Goal: Transaction & Acquisition: Purchase product/service

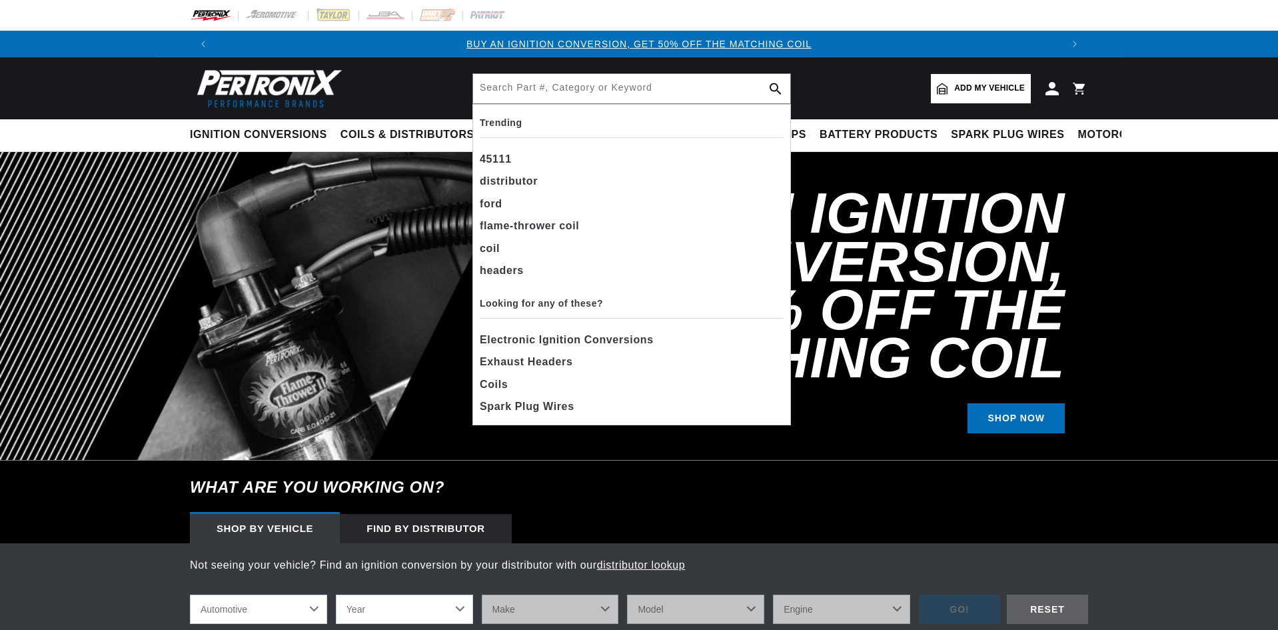
click at [512, 93] on input "text" at bounding box center [631, 88] width 317 height 29
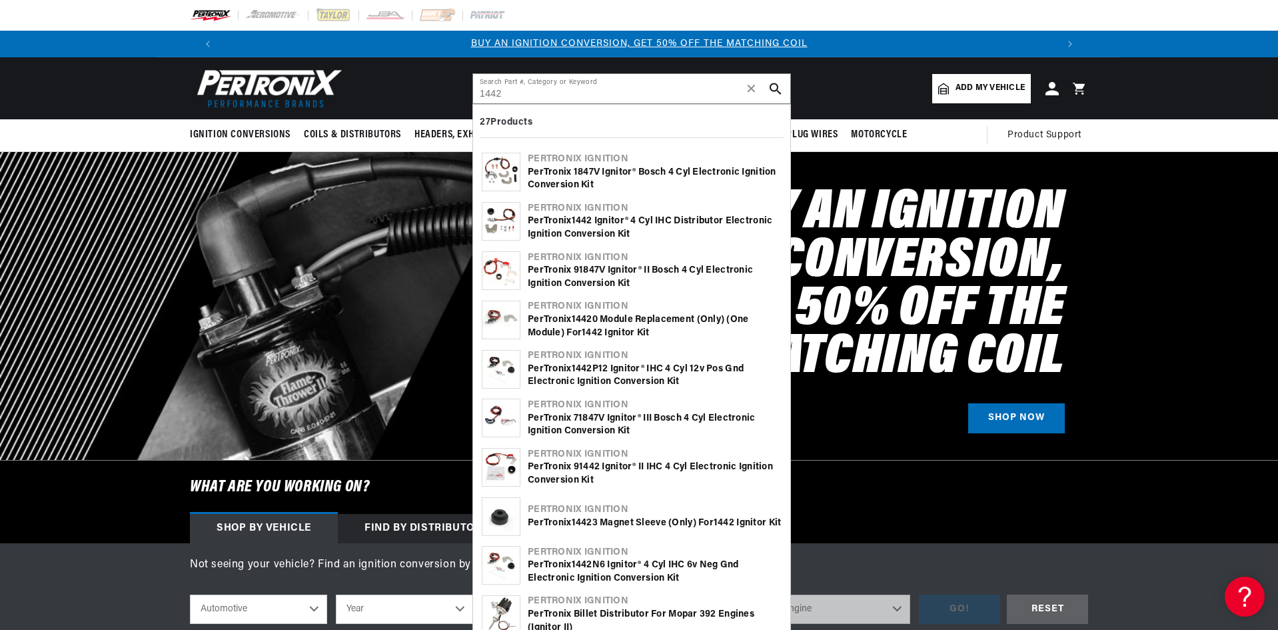
type input "1442"
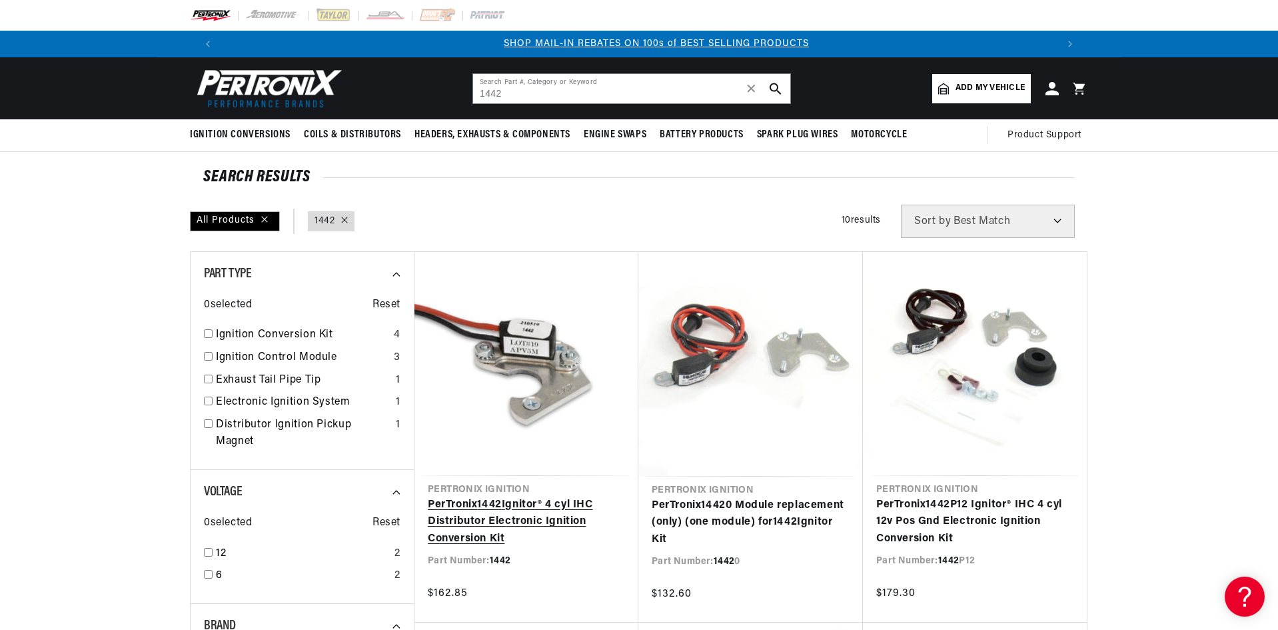
scroll to position [0, 832]
click at [525, 510] on link "PerTronix 1442 Ignitor® 4 cyl IHC Distributor Electronic Ignition Conversion Kit" at bounding box center [526, 521] width 197 height 51
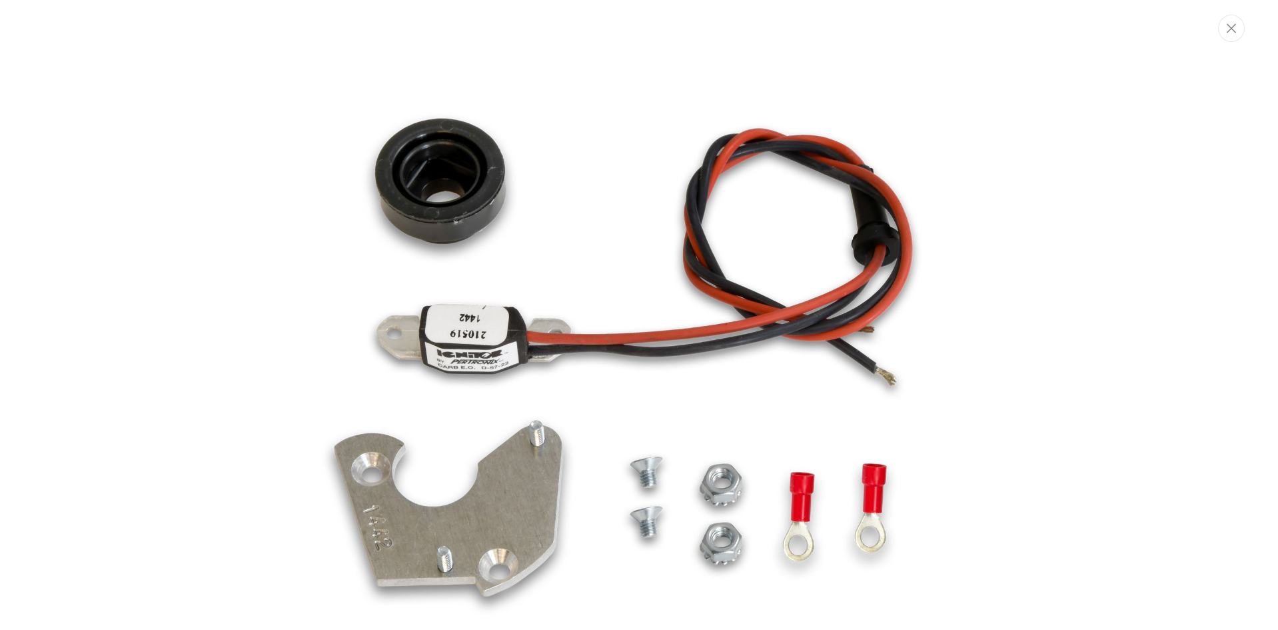
scroll to position [59, 0]
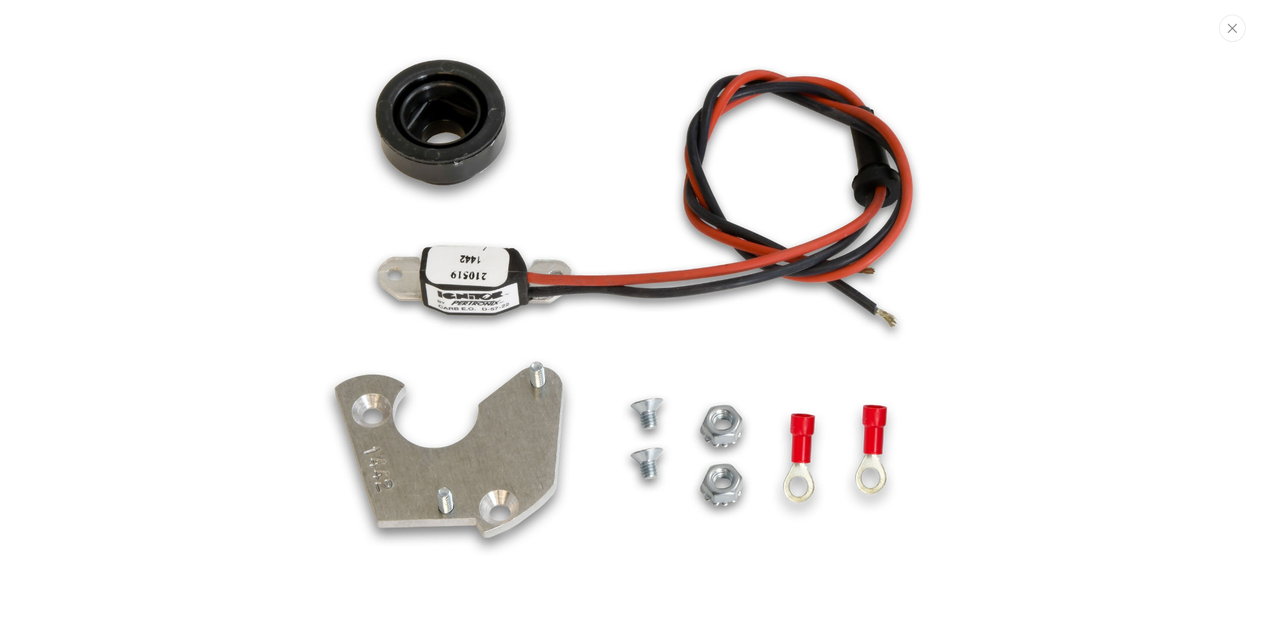
click at [431, 488] on img "Media gallery" at bounding box center [639, 314] width 719 height 719
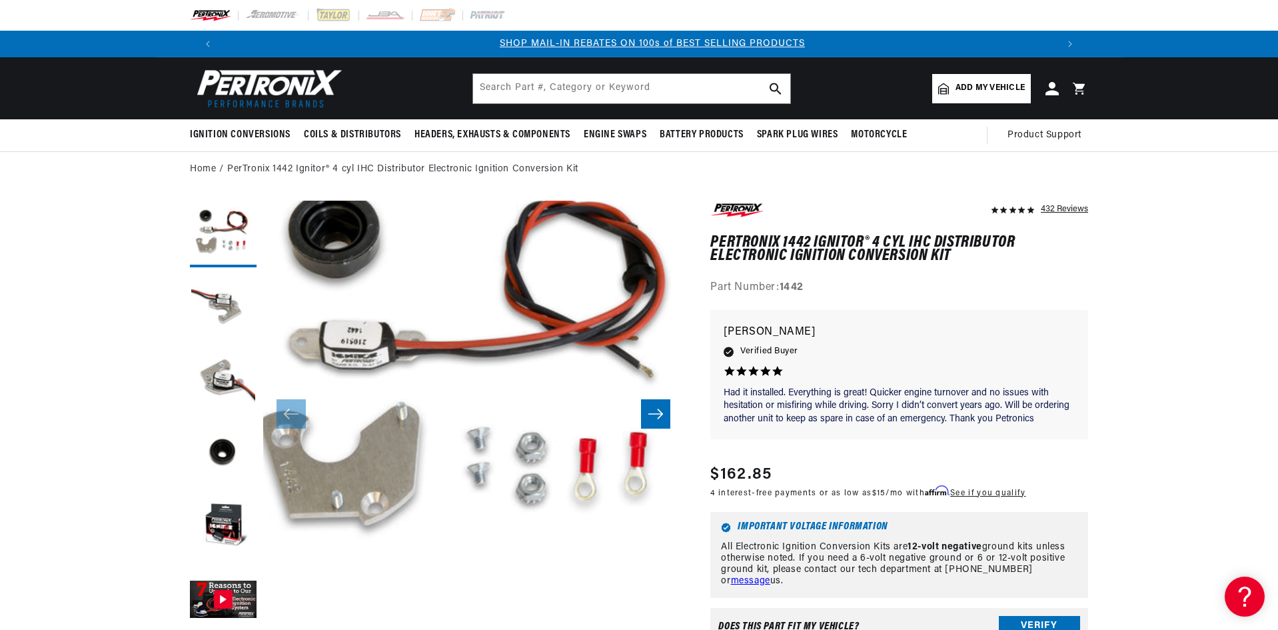
click at [221, 621] on button "Open media 1 in modal" at bounding box center [221, 621] width 0 height 0
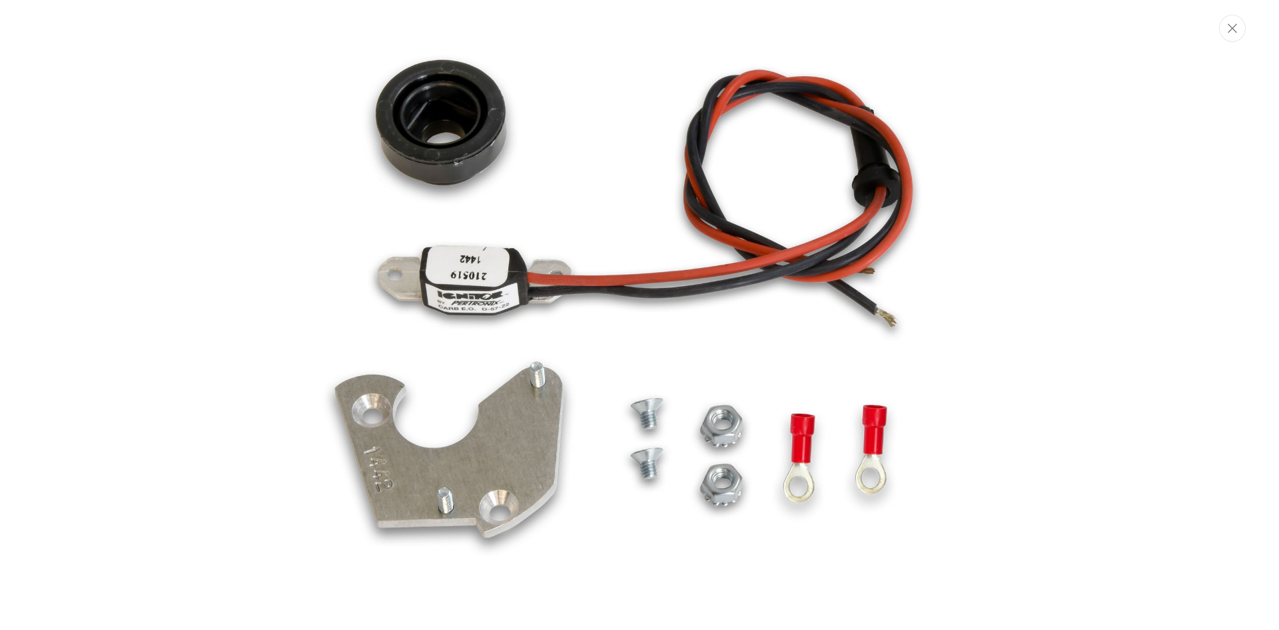
click at [539, 452] on img "Media gallery" at bounding box center [639, 314] width 719 height 719
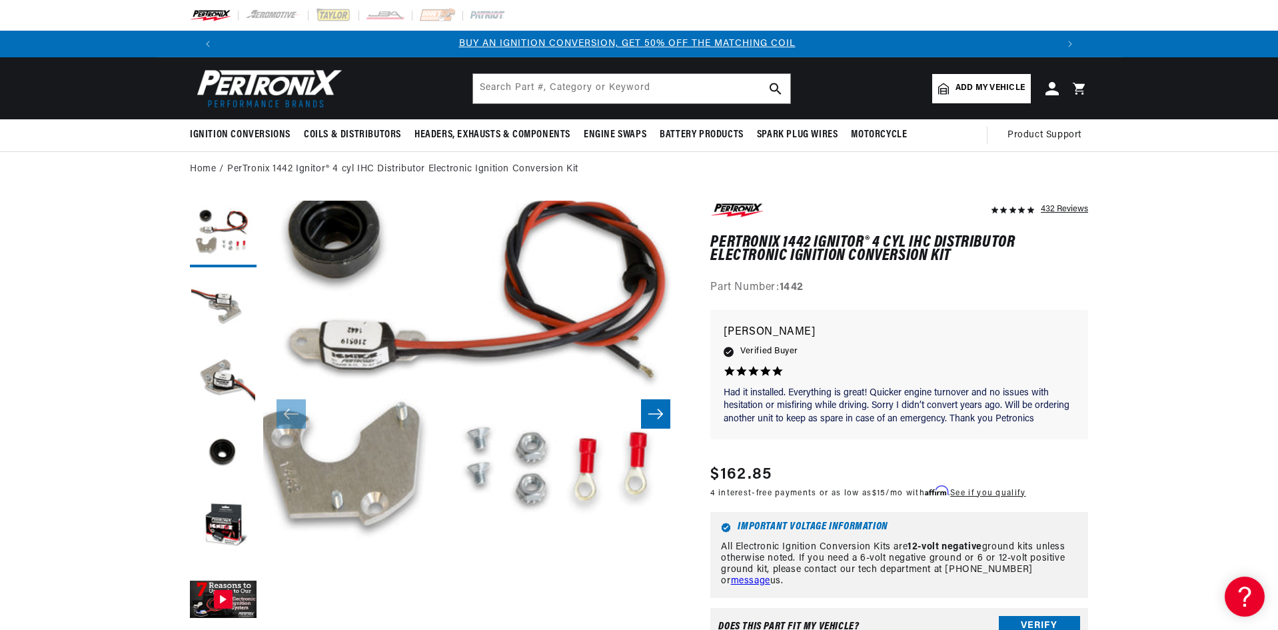
scroll to position [0, 0]
